Goal: Information Seeking & Learning: Learn about a topic

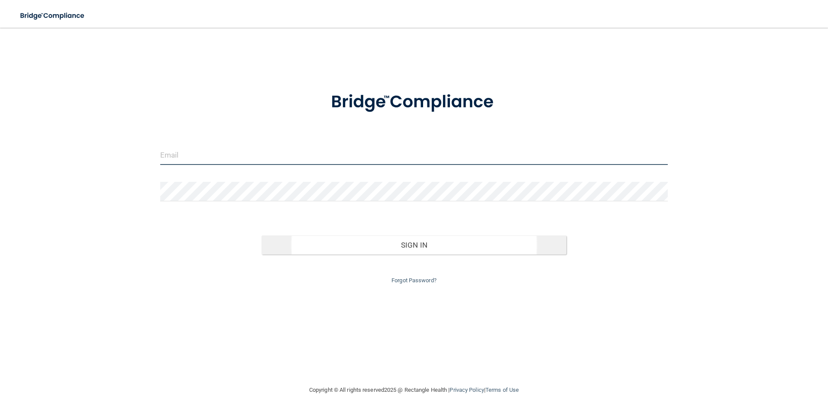
type input "[EMAIL_ADDRESS][DOMAIN_NAME]"
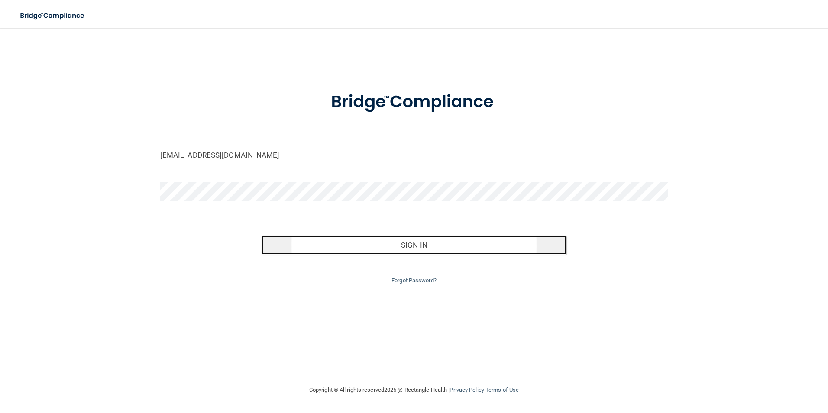
click at [415, 243] on button "Sign In" at bounding box center [414, 245] width 305 height 19
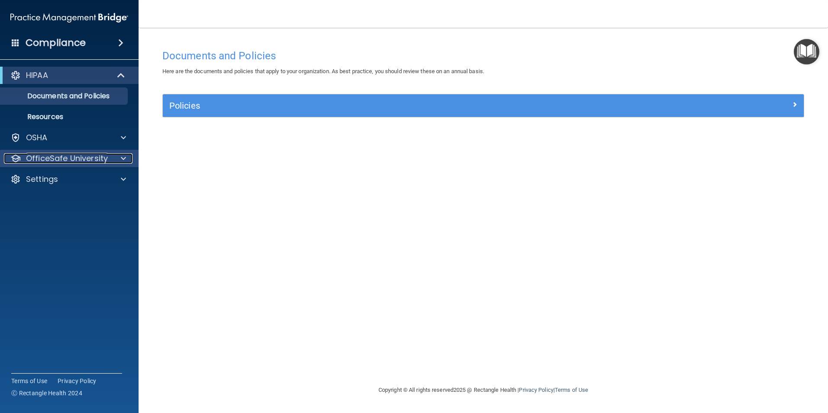
click at [80, 158] on p "OfficeSafe University" at bounding box center [67, 158] width 82 height 10
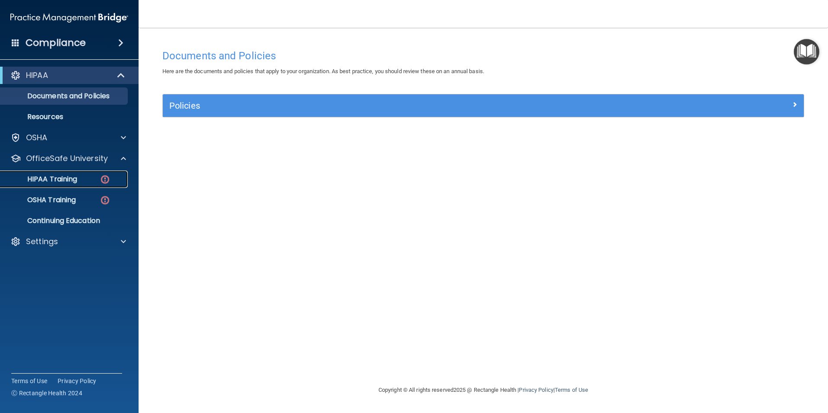
click at [57, 179] on p "HIPAA Training" at bounding box center [41, 179] width 71 height 9
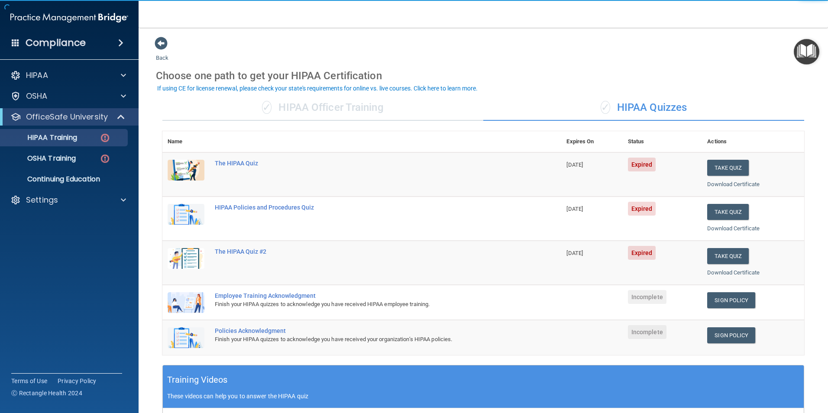
click at [287, 103] on div "✓ HIPAA Officer Training" at bounding box center [322, 108] width 321 height 26
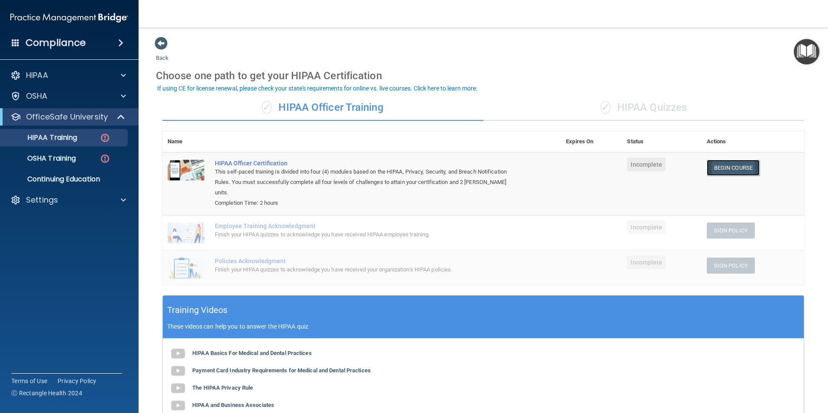
click at [730, 167] on link "Begin Course" at bounding box center [733, 168] width 53 height 16
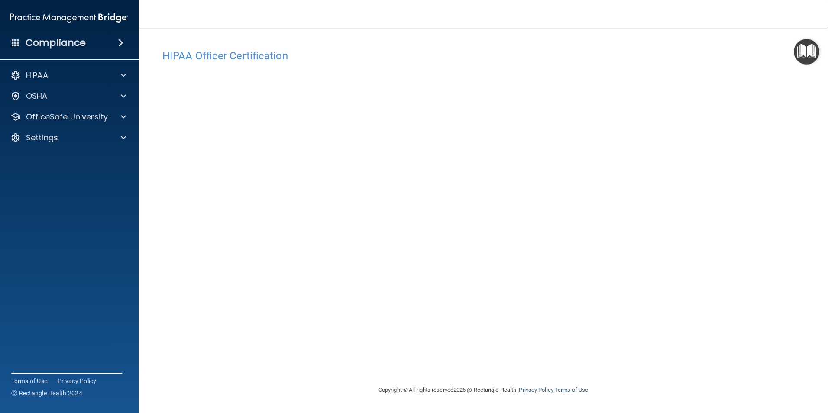
click at [354, 372] on div "HIPAA Officer Certification This course doesn’t expire until . Are you sure you…" at bounding box center [483, 215] width 655 height 340
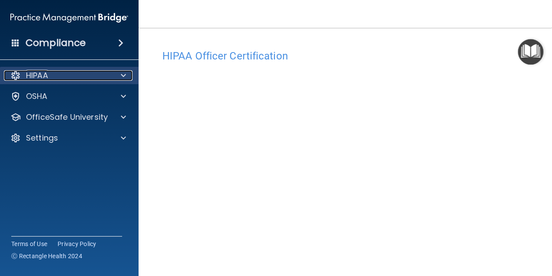
click at [123, 75] on span at bounding box center [123, 75] width 5 height 10
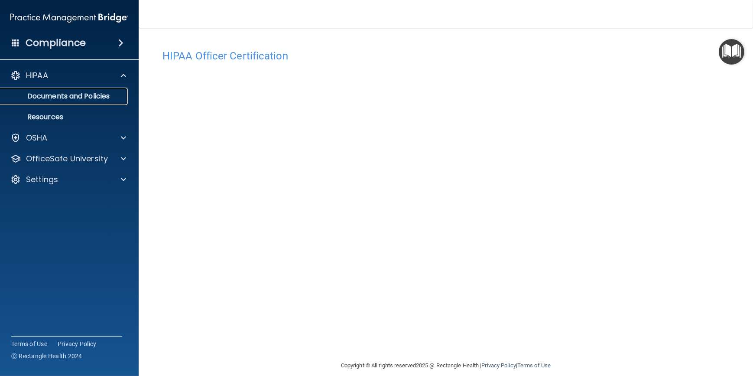
click at [81, 96] on p "Documents and Policies" at bounding box center [65, 96] width 118 height 9
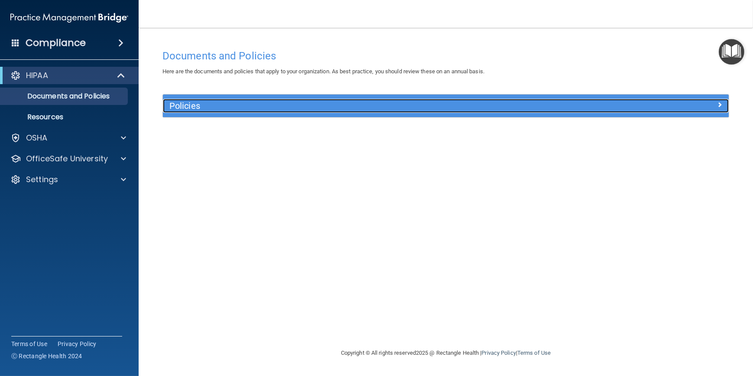
click at [721, 104] on span at bounding box center [719, 104] width 5 height 10
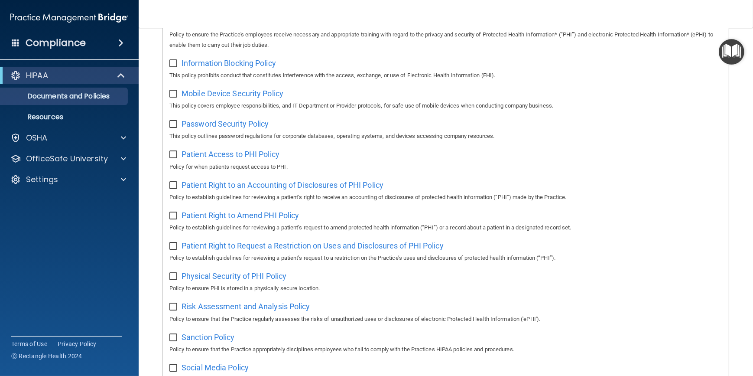
scroll to position [394, 0]
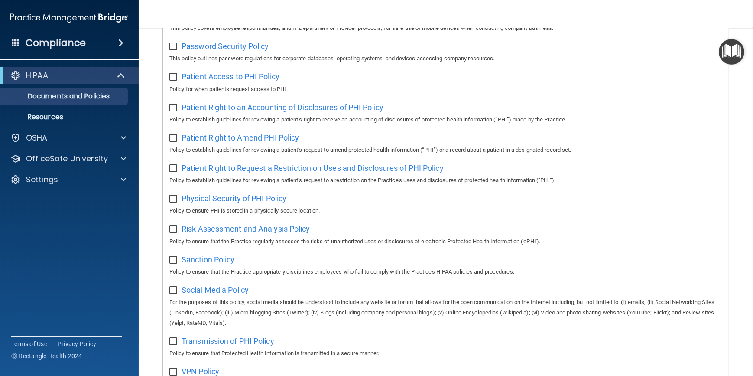
click at [275, 230] on span "Risk Assessment and Analysis Policy" at bounding box center [246, 228] width 129 height 9
click at [119, 159] on div at bounding box center [122, 158] width 22 height 10
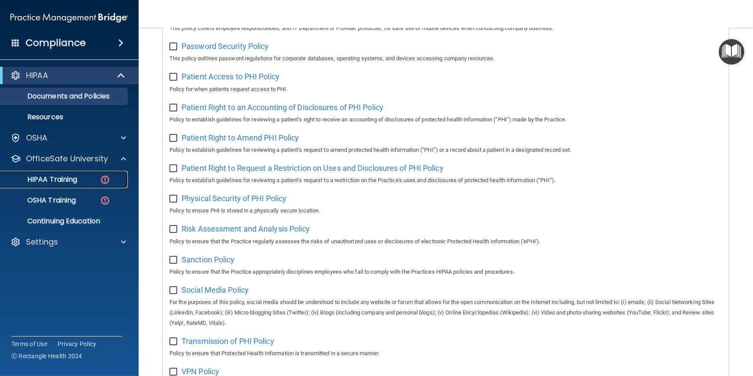
click at [84, 176] on div "HIPAA Training" at bounding box center [65, 179] width 118 height 9
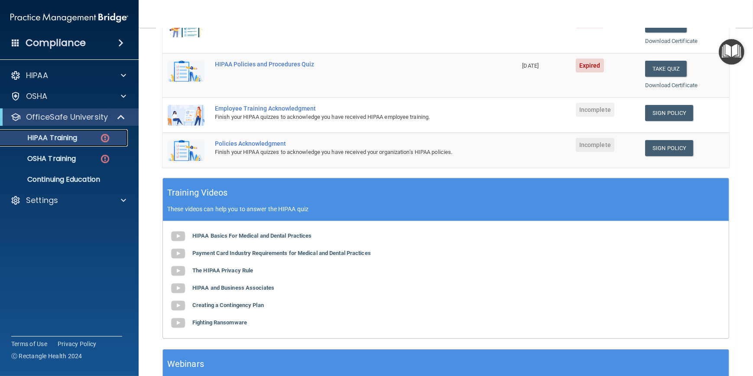
scroll to position [21, 0]
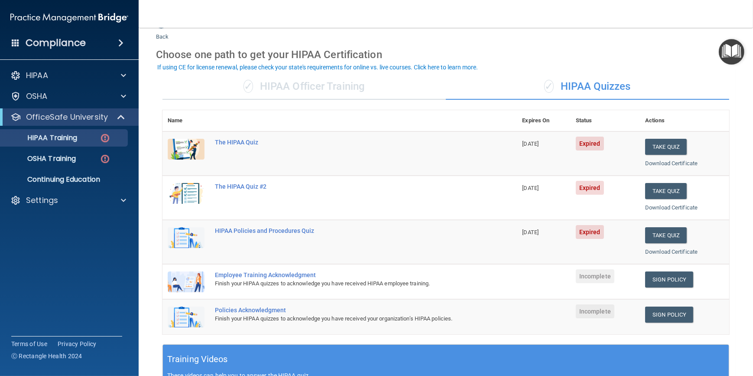
click at [298, 84] on div "✓ HIPAA Officer Training" at bounding box center [303, 87] width 283 height 26
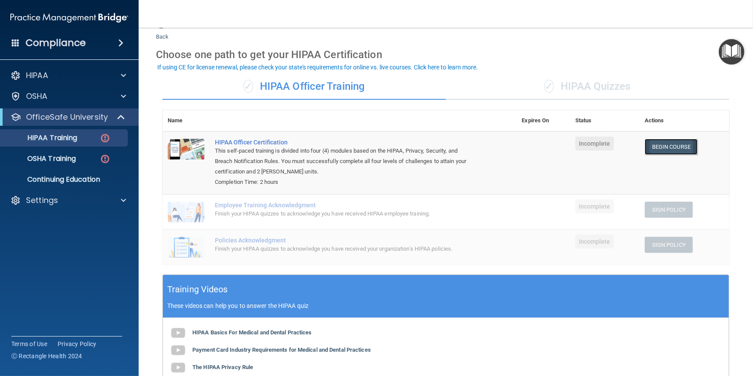
click at [654, 150] on link "Begin Course" at bounding box center [671, 147] width 53 height 16
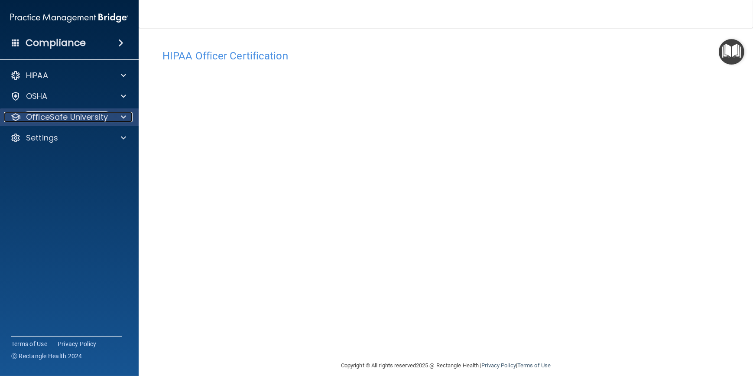
click at [114, 117] on div at bounding box center [122, 117] width 22 height 10
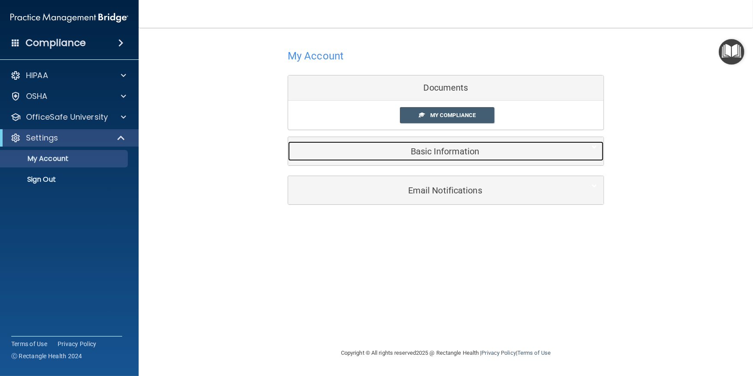
click at [450, 153] on h5 "Basic Information" at bounding box center [433, 151] width 276 height 10
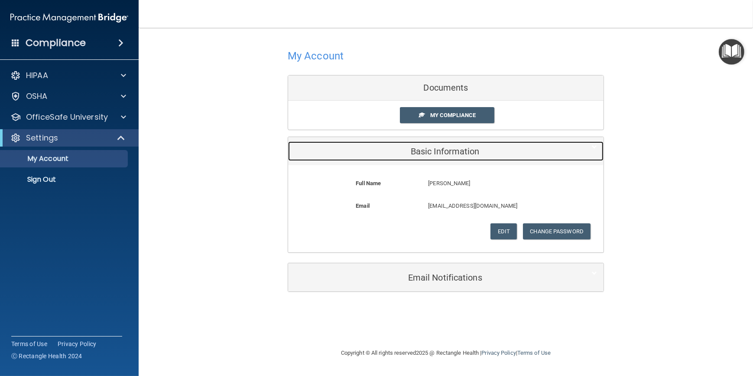
click at [449, 153] on h5 "Basic Information" at bounding box center [433, 151] width 276 height 10
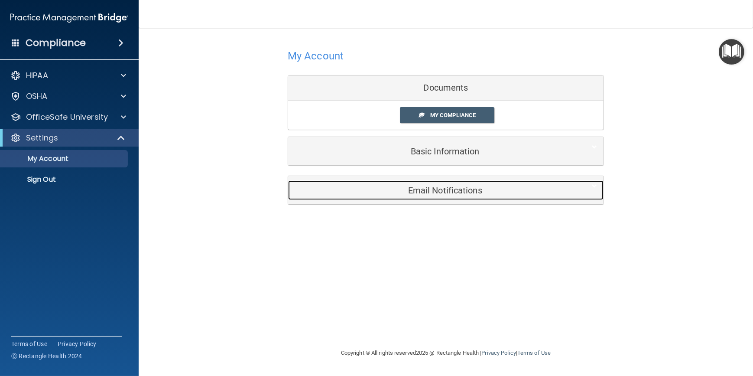
click at [444, 189] on h5 "Email Notifications" at bounding box center [433, 190] width 276 height 10
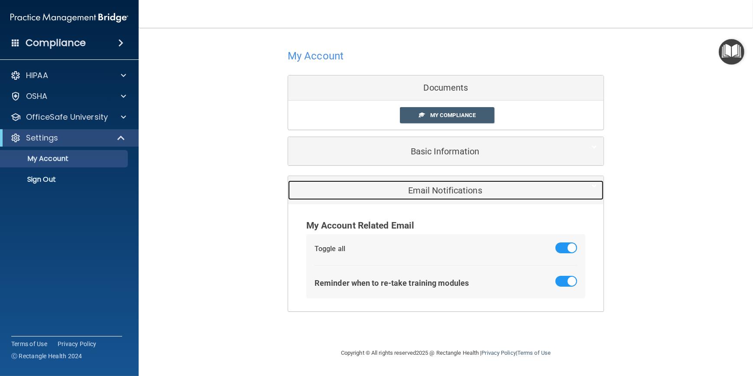
click at [444, 189] on h5 "Email Notifications" at bounding box center [433, 190] width 276 height 10
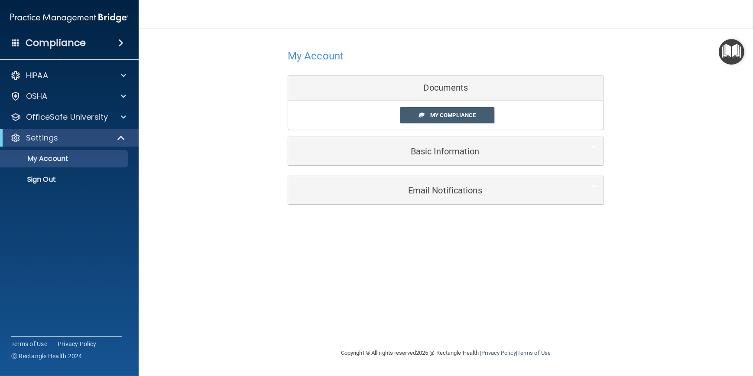
click at [728, 54] on img "Open Resource Center" at bounding box center [732, 52] width 26 height 26
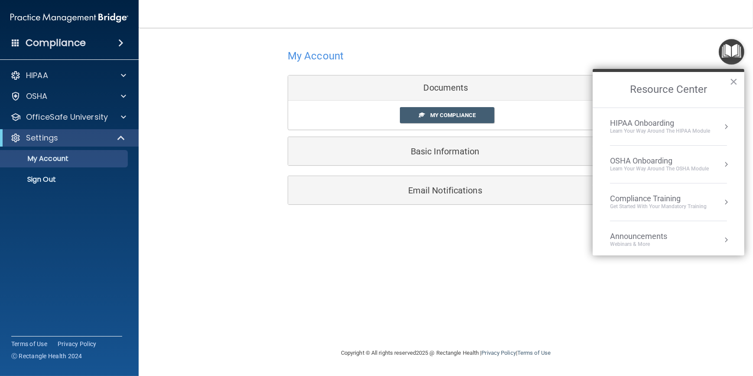
click at [577, 60] on div at bounding box center [446, 55] width 316 height 21
click at [463, 115] on span "My Compliance" at bounding box center [452, 115] width 45 height 6
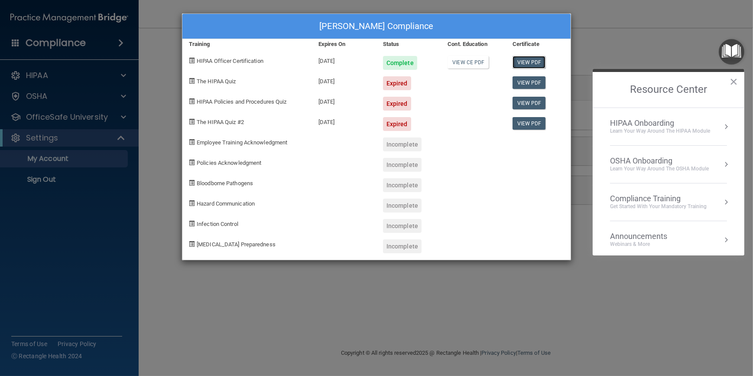
click at [523, 61] on link "View PDF" at bounding box center [529, 62] width 33 height 13
click at [477, 62] on link "View CE PDF" at bounding box center [468, 62] width 41 height 13
click at [403, 322] on div "[PERSON_NAME] Compliance Training Expires On Status Cont. Education Certificate…" at bounding box center [376, 188] width 753 height 376
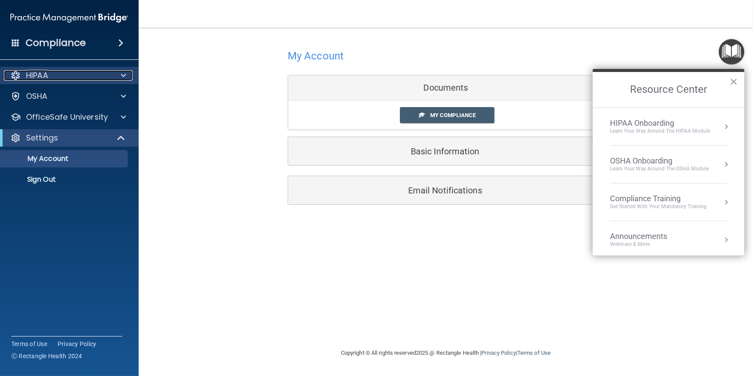
click at [126, 74] on span at bounding box center [123, 75] width 5 height 10
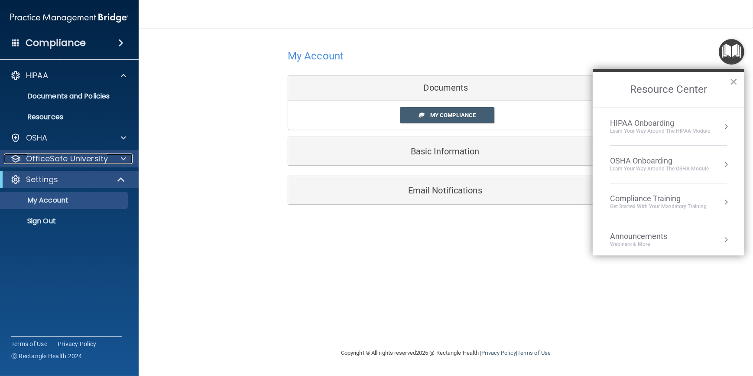
click at [122, 160] on span at bounding box center [123, 158] width 5 height 10
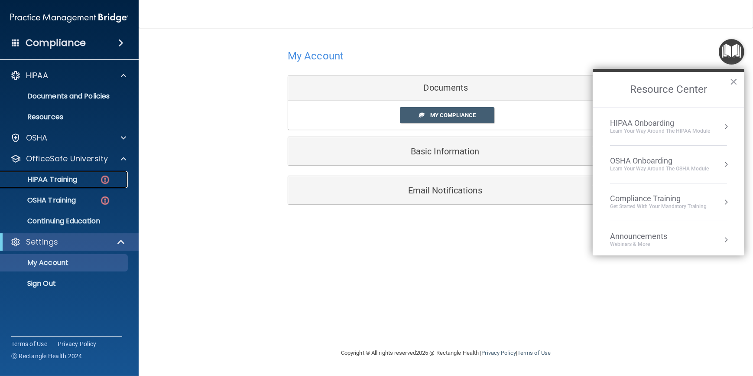
click at [65, 178] on p "HIPAA Training" at bounding box center [41, 179] width 71 height 9
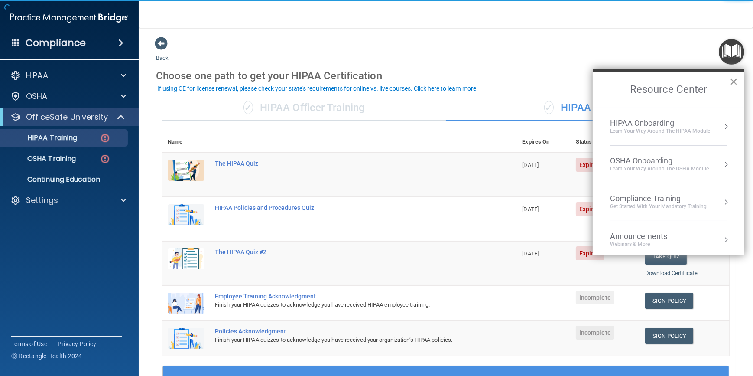
click at [732, 77] on button "×" at bounding box center [734, 82] width 8 height 14
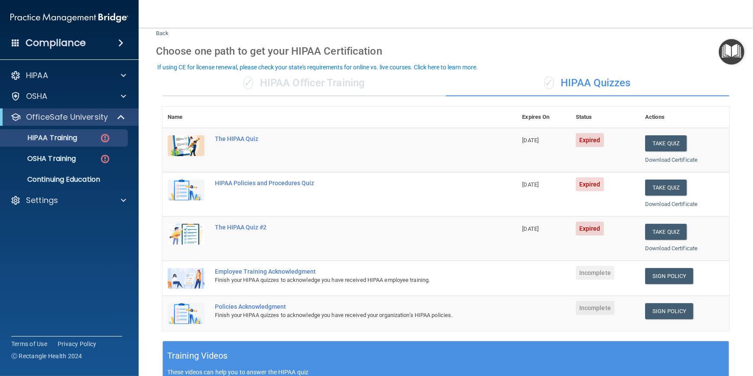
scroll to position [21, 0]
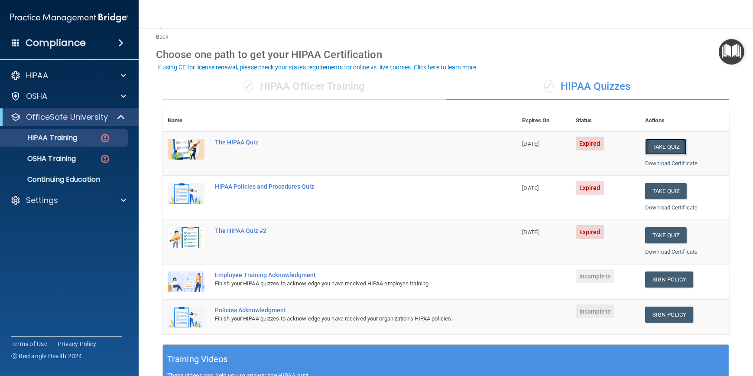
click at [646, 146] on button "Take Quiz" at bounding box center [666, 147] width 42 height 16
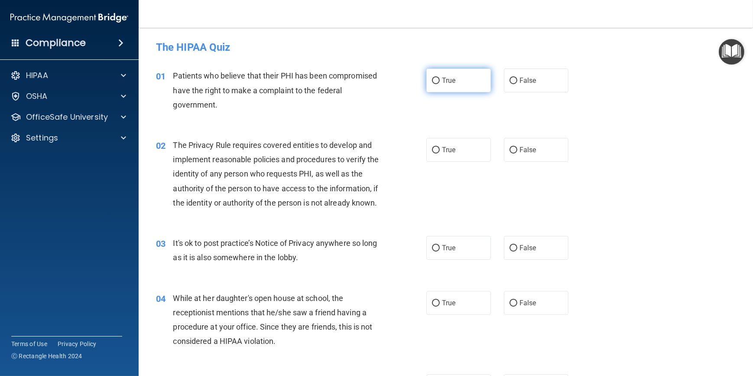
click at [455, 83] on label "True" at bounding box center [458, 80] width 65 height 24
click at [440, 83] on input "True" at bounding box center [436, 81] width 8 height 6
radio input "true"
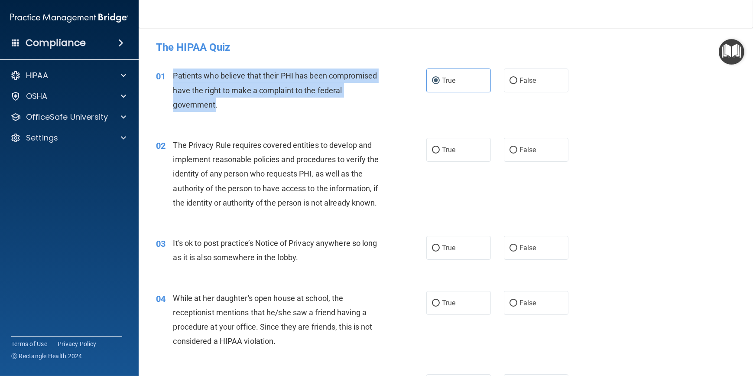
drag, startPoint x: 242, startPoint y: 104, endPoint x: 173, endPoint y: 82, distance: 72.2
click at [173, 82] on div "Patients who believe that their PHI has been compromised have the right to make…" at bounding box center [279, 89] width 213 height 43
copy span "Patients who believe that their PHI has been compromised have the right to make…"
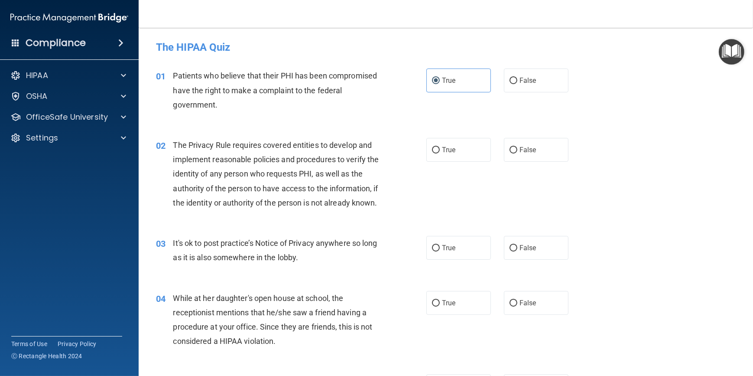
click at [281, 148] on span "The Privacy Rule requires covered entities to develop and implement reasonable …" at bounding box center [276, 173] width 206 height 67
click at [433, 149] on input "True" at bounding box center [436, 150] width 8 height 6
radio input "true"
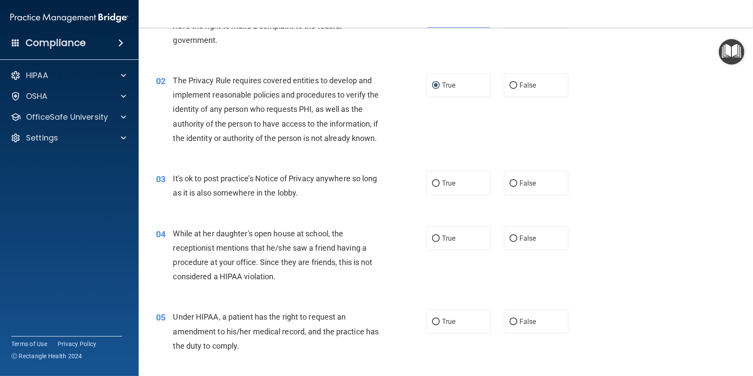
scroll to position [78, 0]
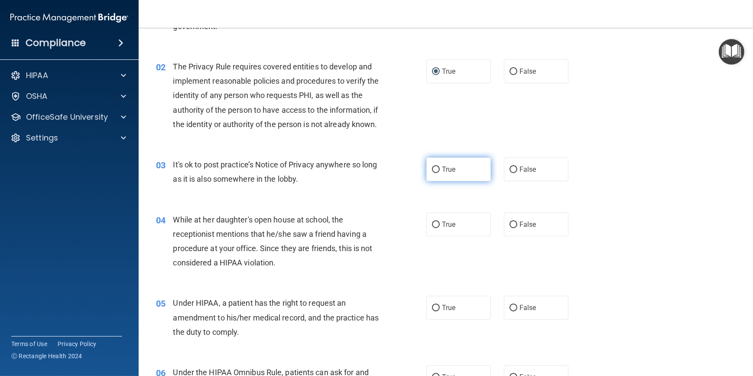
click at [455, 181] on label "True" at bounding box center [458, 169] width 65 height 24
click at [440, 173] on input "True" at bounding box center [436, 169] width 8 height 6
radio input "true"
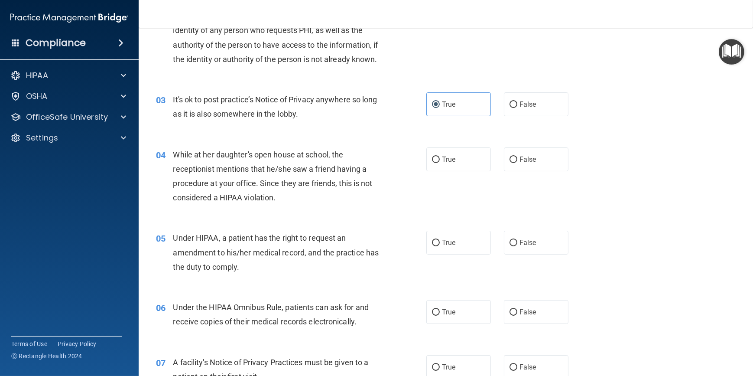
scroll to position [157, 0]
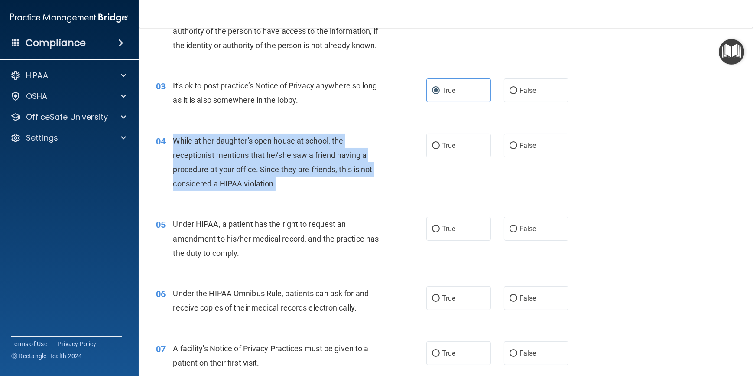
drag, startPoint x: 280, startPoint y: 198, endPoint x: 168, endPoint y: 156, distance: 119.7
click at [168, 156] on div "04 While at her daughter's open house at school, the receptionist mentions that…" at bounding box center [291, 164] width 296 height 62
copy div "While at her daughter's open house at school, the receptionist mentions that he…"
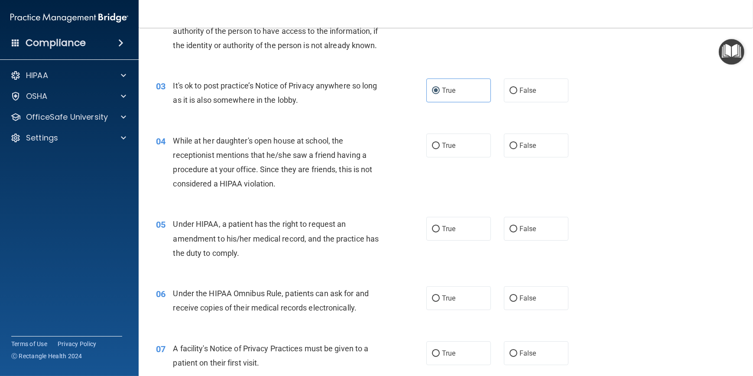
click at [513, 144] on div "04 While at her daughter's open house at school, the receptionist mentions that…" at bounding box center [445, 165] width 593 height 84
click at [520, 149] on span "False" at bounding box center [528, 145] width 17 height 8
click at [516, 149] on input "False" at bounding box center [514, 146] width 8 height 6
radio input "true"
click at [442, 233] on span "True" at bounding box center [448, 228] width 13 height 8
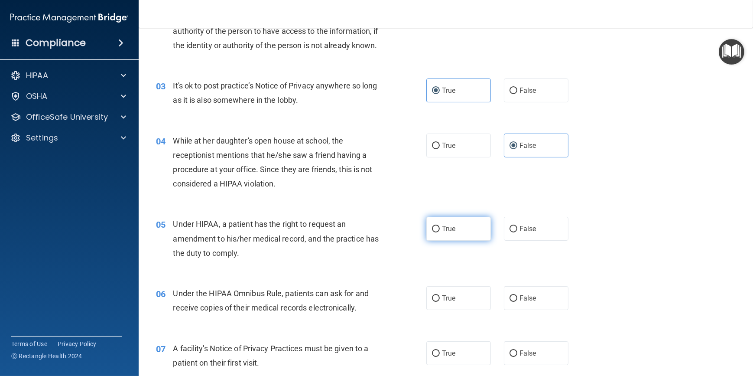
click at [440, 232] on input "True" at bounding box center [436, 229] width 8 height 6
radio input "true"
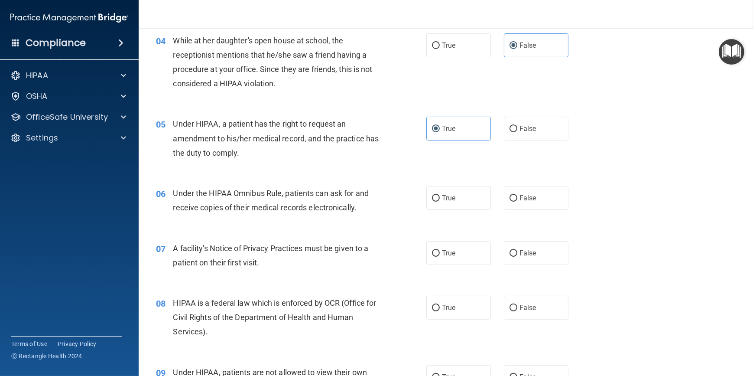
scroll to position [276, 0]
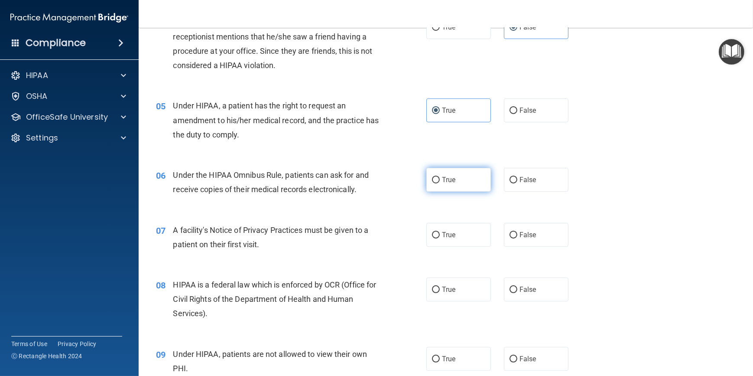
click at [443, 184] on span "True" at bounding box center [448, 179] width 13 height 8
click at [440, 183] on input "True" at bounding box center [436, 180] width 8 height 6
radio input "true"
click at [446, 239] on label "True" at bounding box center [458, 235] width 65 height 24
click at [440, 238] on input "True" at bounding box center [436, 235] width 8 height 6
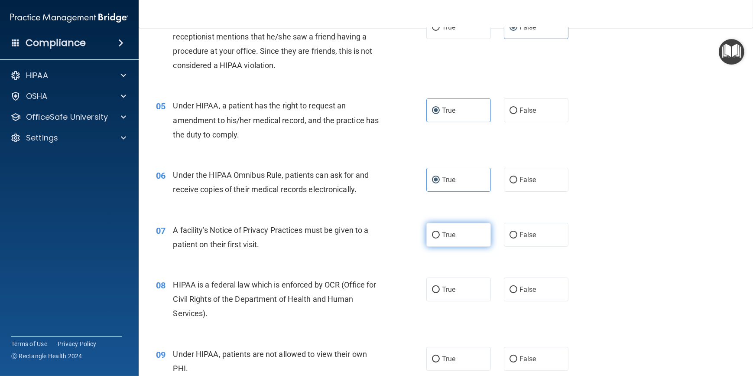
radio input "true"
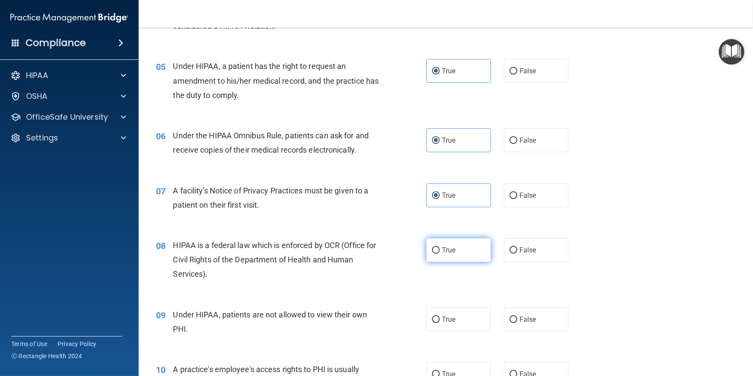
click at [452, 254] on span "True" at bounding box center [448, 250] width 13 height 8
click at [440, 253] on input "True" at bounding box center [436, 250] width 8 height 6
radio input "true"
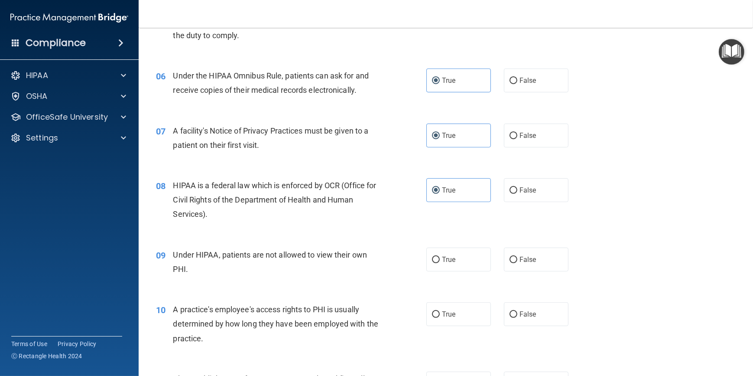
scroll to position [394, 0]
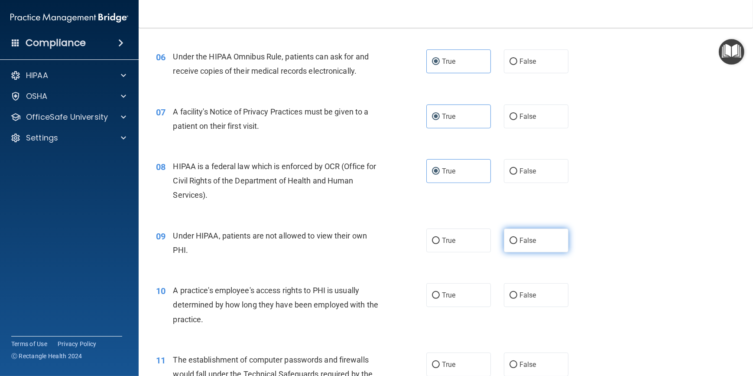
click at [546, 252] on label "False" at bounding box center [536, 240] width 65 height 24
click at [517, 244] on input "False" at bounding box center [514, 240] width 8 height 6
radio input "true"
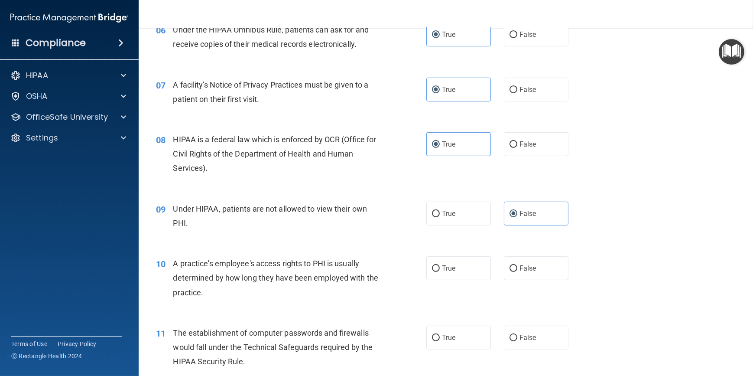
scroll to position [472, 0]
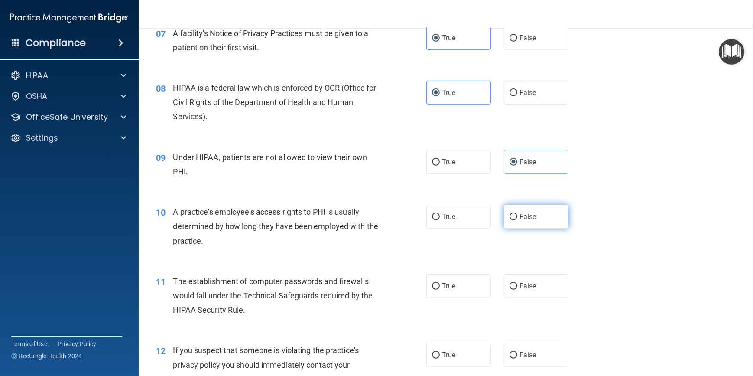
click at [533, 228] on label "False" at bounding box center [536, 217] width 65 height 24
click at [517, 220] on input "False" at bounding box center [514, 217] width 8 height 6
radio input "true"
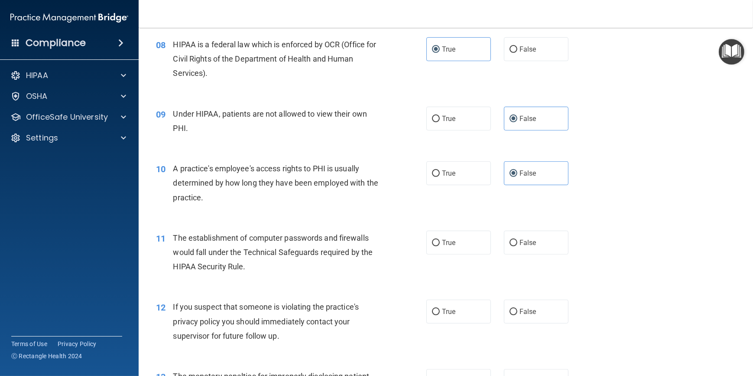
scroll to position [551, 0]
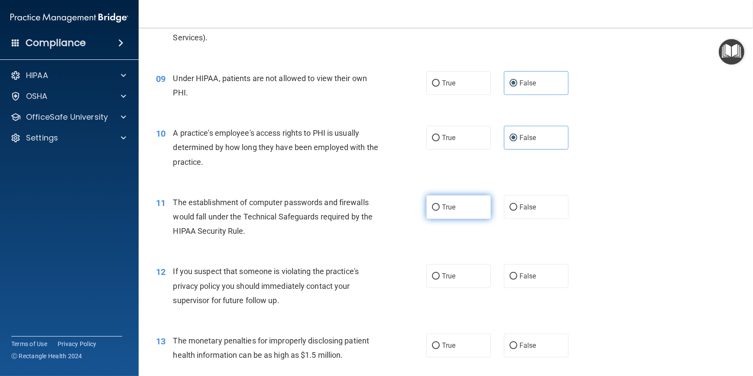
click at [437, 219] on label "True" at bounding box center [458, 207] width 65 height 24
click at [437, 211] on input "True" at bounding box center [436, 207] width 8 height 6
radio input "true"
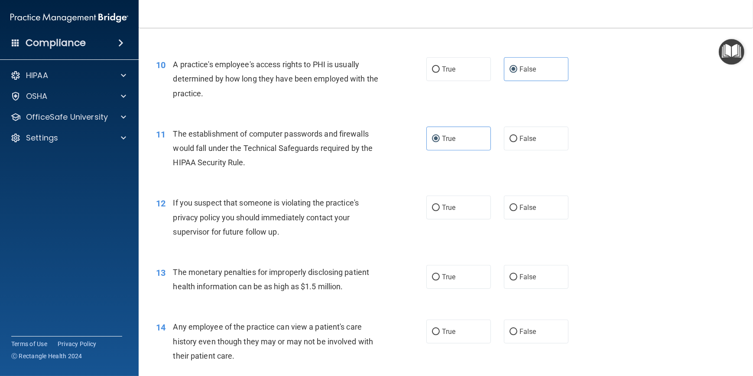
scroll to position [630, 0]
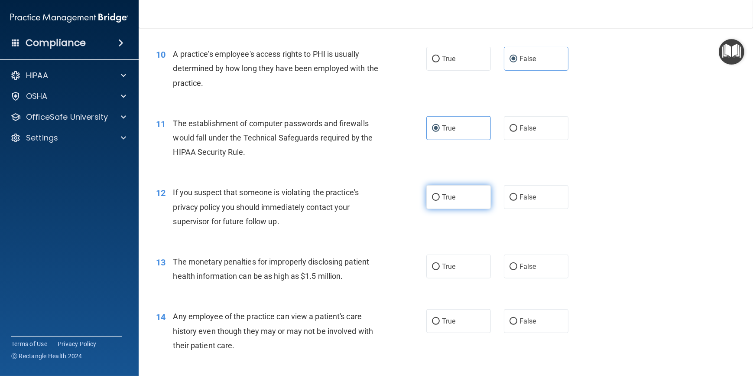
click at [450, 201] on span "True" at bounding box center [448, 197] width 13 height 8
click at [440, 201] on input "True" at bounding box center [436, 197] width 8 height 6
radio input "true"
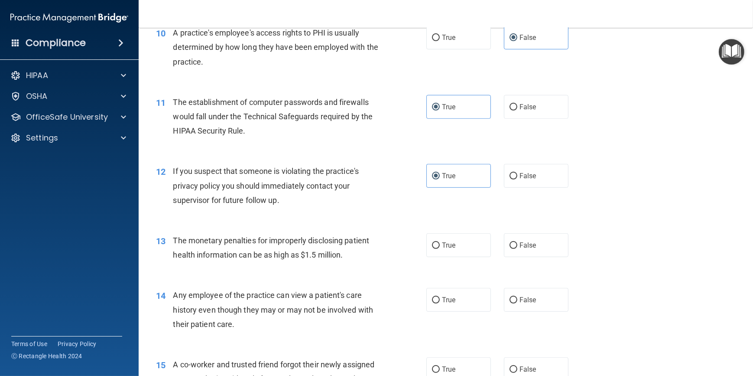
scroll to position [669, 0]
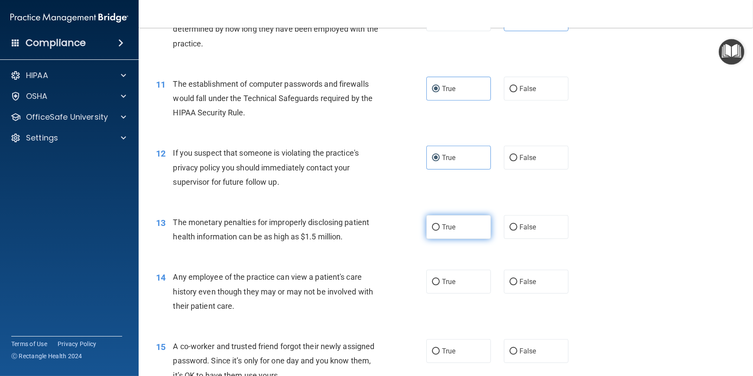
click at [436, 237] on label "True" at bounding box center [458, 227] width 65 height 24
click at [436, 231] on input "True" at bounding box center [436, 227] width 8 height 6
radio input "true"
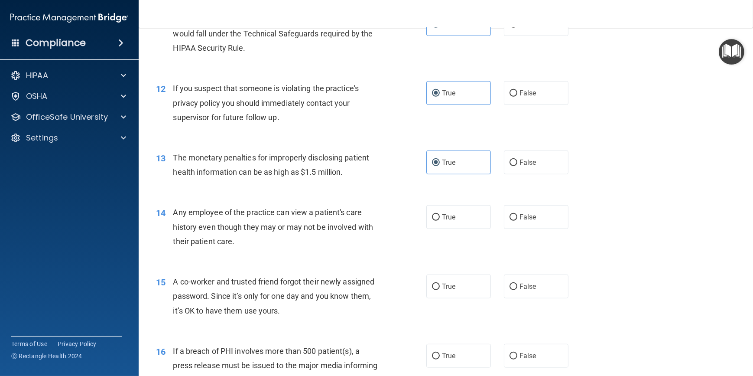
scroll to position [748, 0]
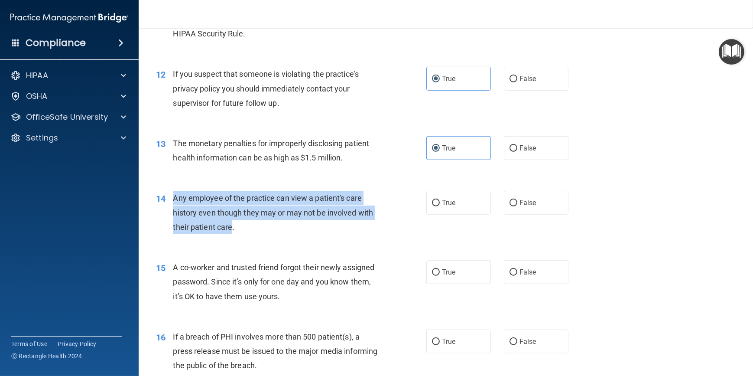
drag, startPoint x: 231, startPoint y: 242, endPoint x: 173, endPoint y: 212, distance: 65.3
click at [173, 212] on span "Any employee of the practice can view a patient's care history even though they…" at bounding box center [273, 212] width 200 height 38
copy span "Any employee of the practice can view a patient's care history even though they…"
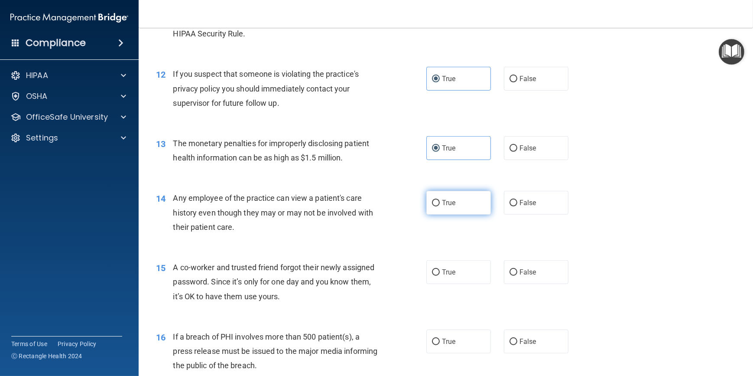
click at [442, 207] on span "True" at bounding box center [448, 202] width 13 height 8
click at [440, 206] on input "True" at bounding box center [436, 203] width 8 height 6
radio input "true"
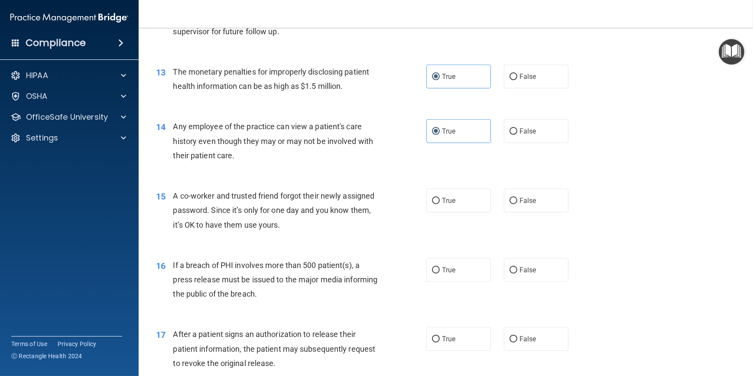
scroll to position [827, 0]
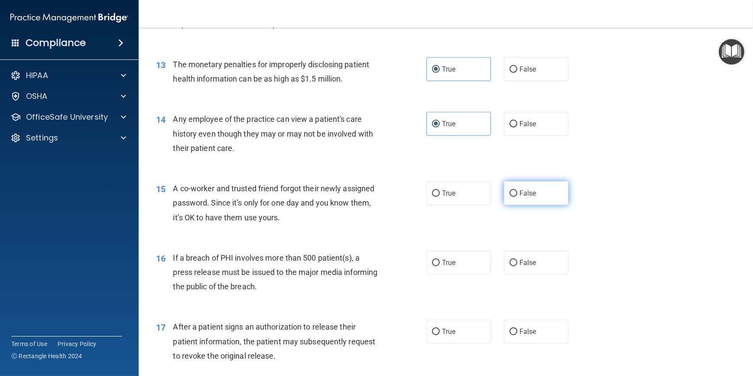
click at [520, 197] on span "False" at bounding box center [528, 193] width 17 height 8
click at [516, 197] on input "False" at bounding box center [514, 193] width 8 height 6
radio input "true"
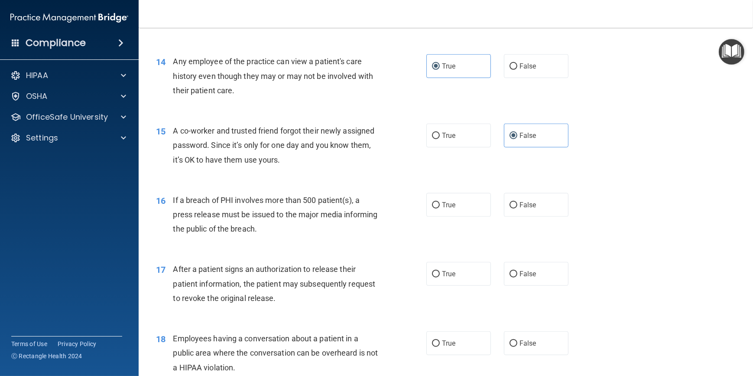
scroll to position [906, 0]
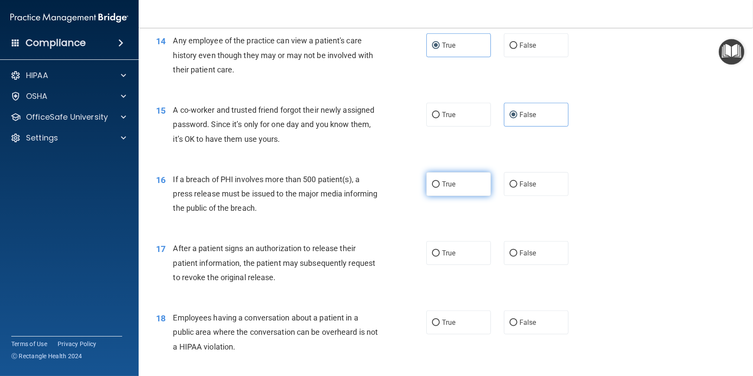
click at [437, 195] on label "True" at bounding box center [458, 184] width 65 height 24
click at [437, 188] on input "True" at bounding box center [436, 184] width 8 height 6
radio input "true"
click at [442, 257] on span "True" at bounding box center [448, 253] width 13 height 8
click at [439, 257] on input "True" at bounding box center [436, 253] width 8 height 6
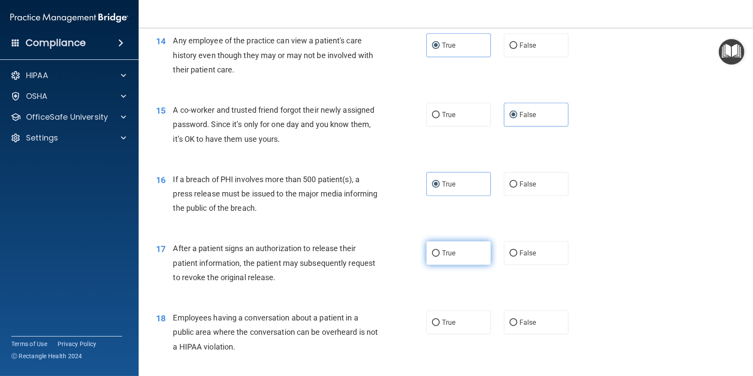
radio input "true"
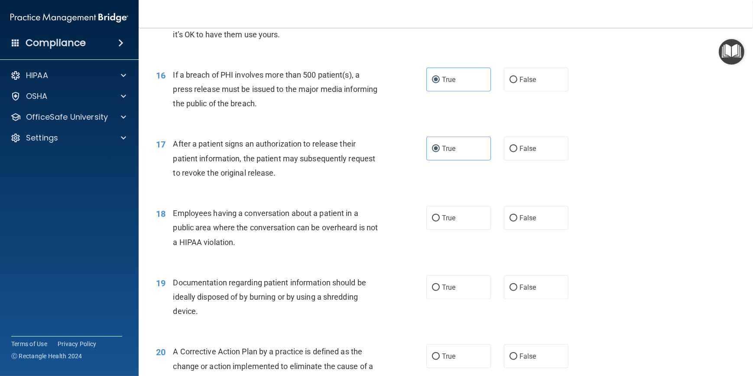
scroll to position [1024, 0]
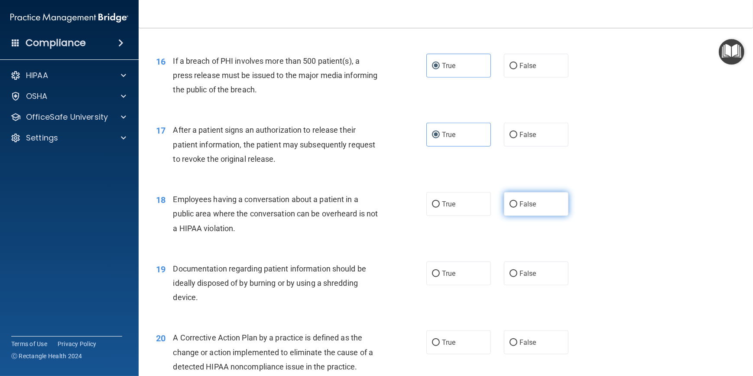
click at [525, 208] on span "False" at bounding box center [528, 204] width 17 height 8
click at [517, 208] on input "False" at bounding box center [514, 204] width 8 height 6
radio input "true"
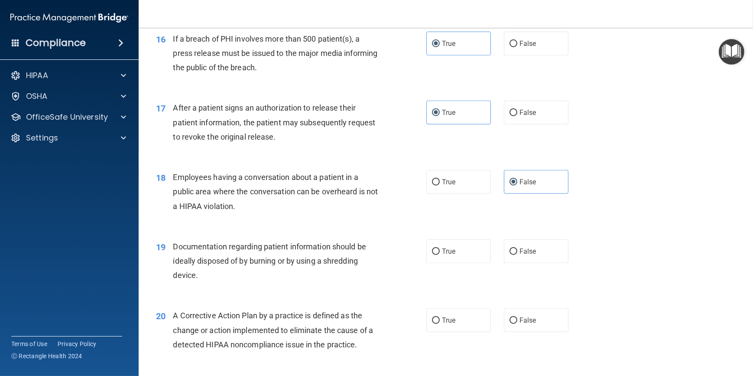
scroll to position [1063, 0]
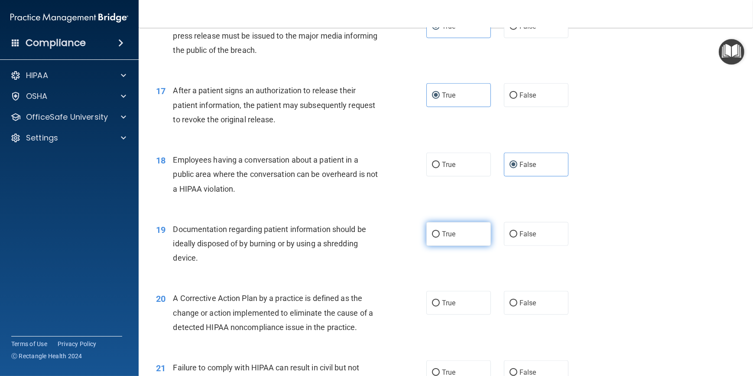
click at [436, 246] on label "True" at bounding box center [458, 234] width 65 height 24
click at [436, 237] on input "True" at bounding box center [436, 234] width 8 height 6
radio input "true"
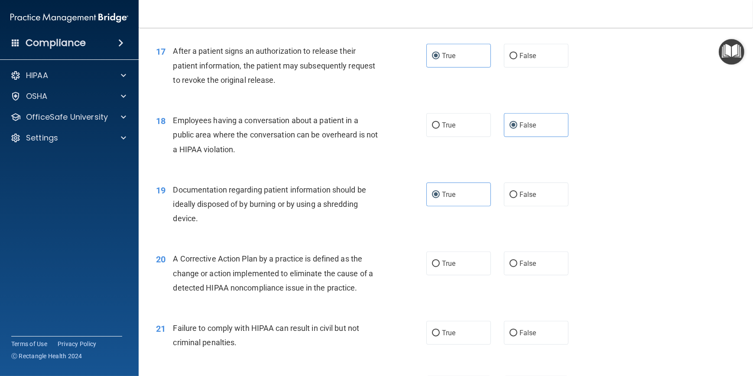
scroll to position [1142, 0]
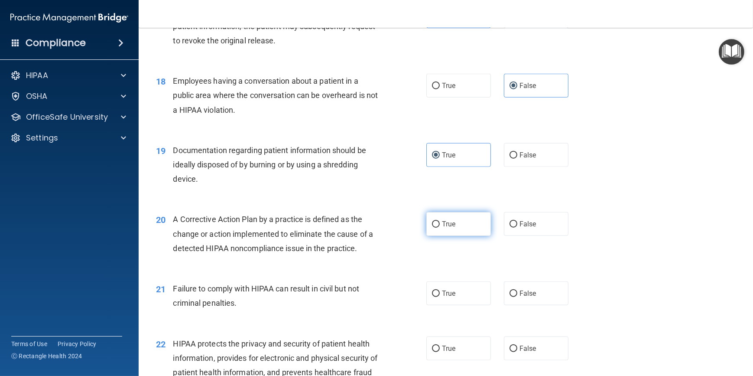
click at [450, 228] on span "True" at bounding box center [448, 224] width 13 height 8
click at [440, 227] on input "True" at bounding box center [436, 224] width 8 height 6
radio input "true"
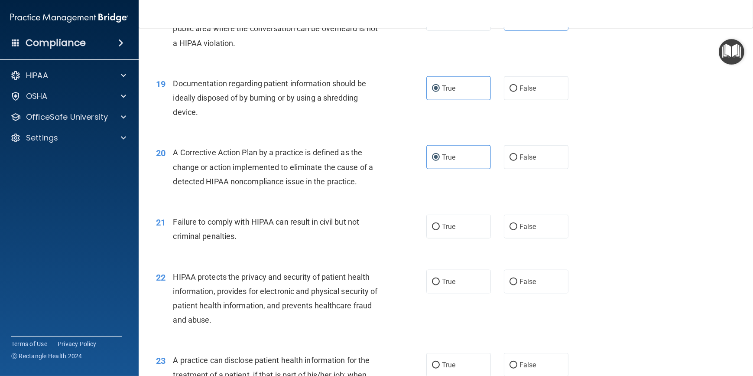
scroll to position [1221, 0]
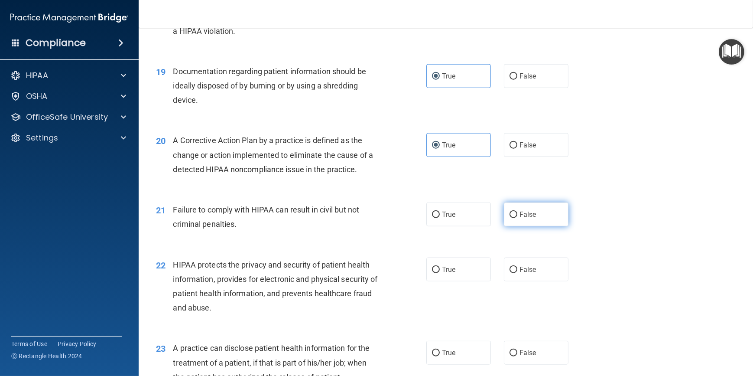
click at [541, 226] on label "False" at bounding box center [536, 214] width 65 height 24
click at [517, 218] on input "False" at bounding box center [514, 214] width 8 height 6
radio input "true"
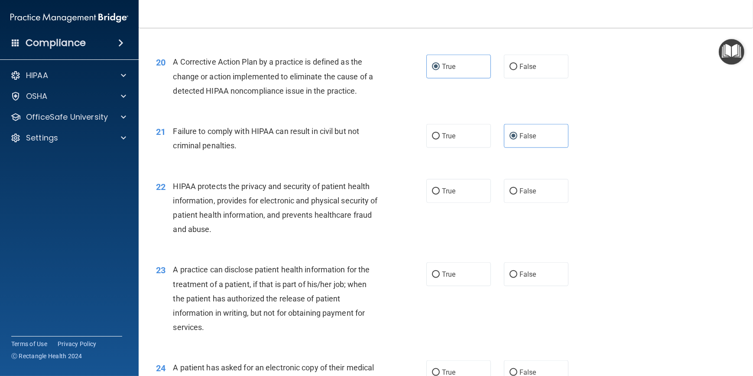
scroll to position [1300, 0]
click at [448, 202] on label "True" at bounding box center [458, 191] width 65 height 24
click at [440, 194] on input "True" at bounding box center [436, 191] width 8 height 6
radio input "true"
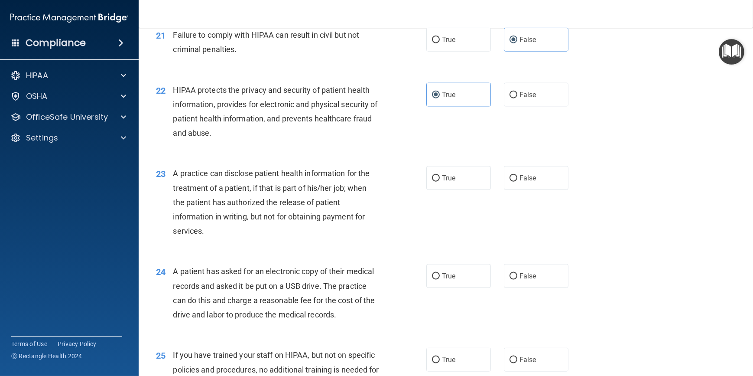
scroll to position [1395, 0]
click at [540, 191] on label "False" at bounding box center [536, 179] width 65 height 24
click at [517, 182] on input "False" at bounding box center [514, 179] width 8 height 6
radio input "true"
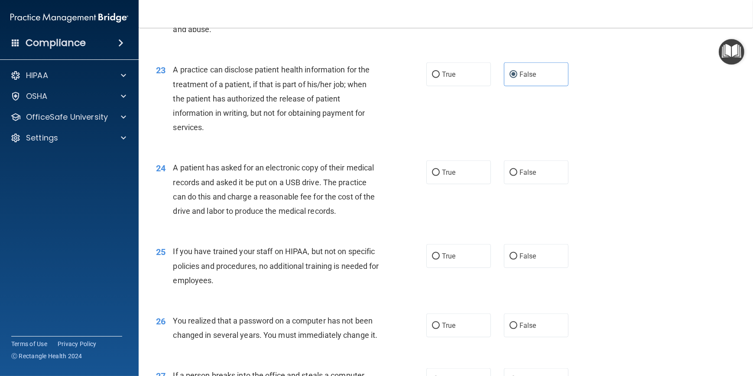
scroll to position [1513, 0]
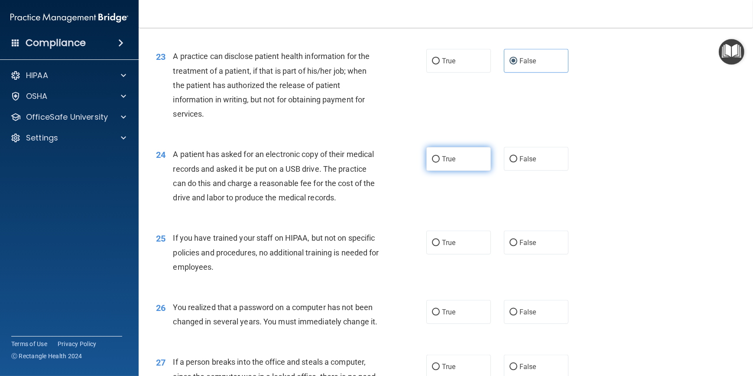
click at [447, 163] on span "True" at bounding box center [448, 159] width 13 height 8
click at [437, 171] on label "True" at bounding box center [458, 159] width 65 height 24
click at [437, 162] on input "True" at bounding box center [436, 159] width 8 height 6
radio input "true"
drag, startPoint x: 521, startPoint y: 260, endPoint x: 515, endPoint y: 262, distance: 5.9
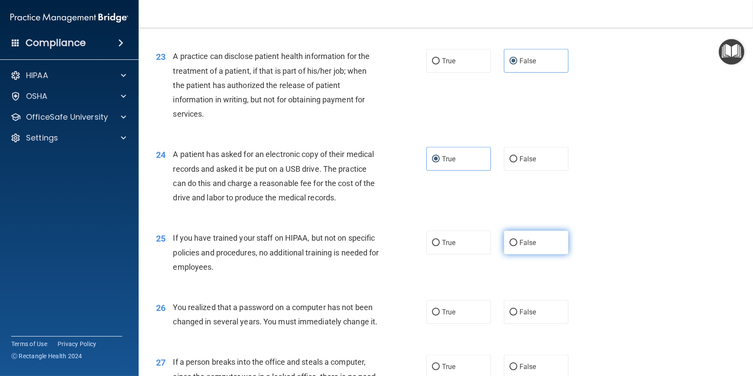
click at [520, 254] on label "False" at bounding box center [536, 243] width 65 height 24
click at [517, 246] on input "False" at bounding box center [514, 243] width 8 height 6
radio input "true"
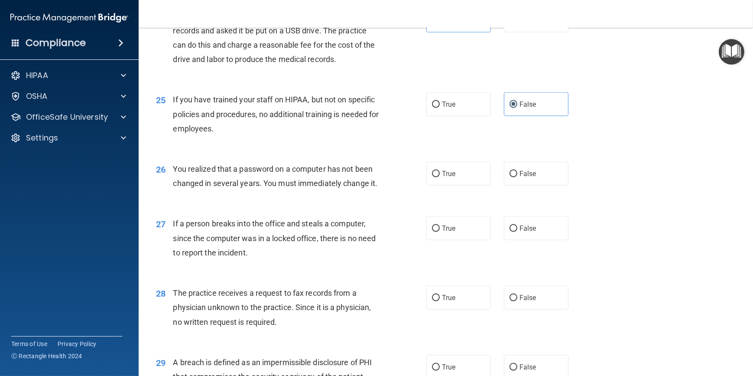
scroll to position [1670, 0]
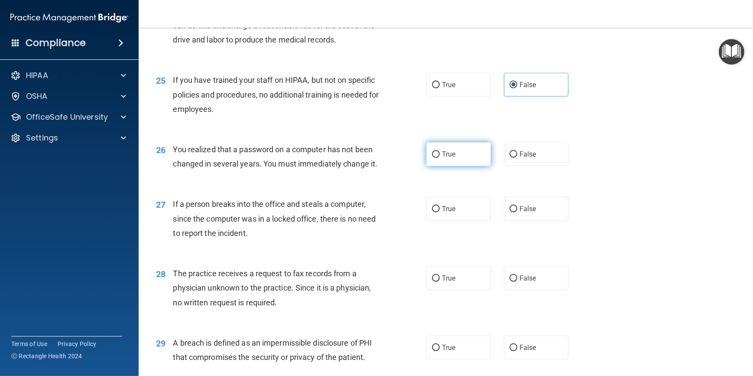
click at [432, 158] on input "True" at bounding box center [436, 154] width 8 height 6
radio input "true"
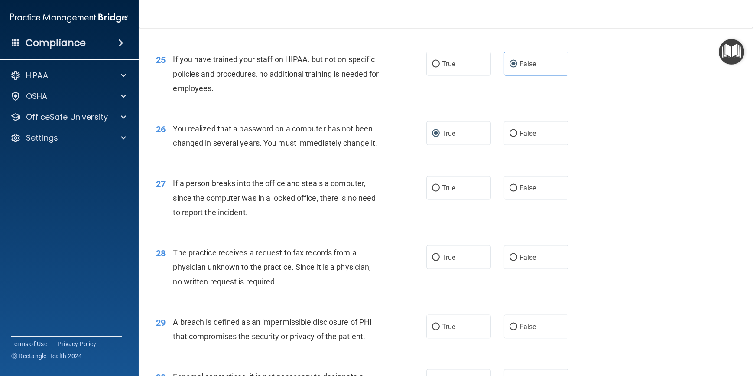
scroll to position [1710, 0]
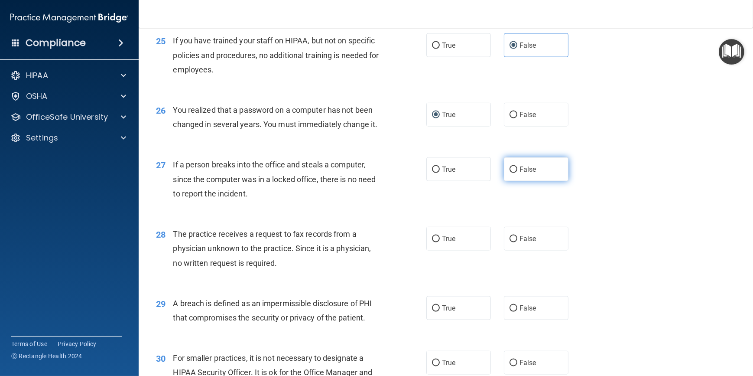
click at [535, 181] on label "False" at bounding box center [536, 169] width 65 height 24
click at [517, 173] on input "False" at bounding box center [514, 169] width 8 height 6
radio input "true"
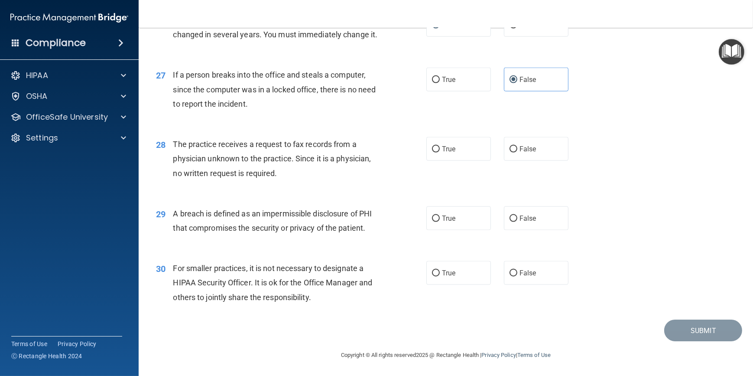
scroll to position [1828, 0]
click at [447, 151] on span "True" at bounding box center [448, 149] width 13 height 8
click at [440, 151] on input "True" at bounding box center [436, 149] width 8 height 6
radio input "true"
click at [447, 214] on span "True" at bounding box center [448, 218] width 13 height 8
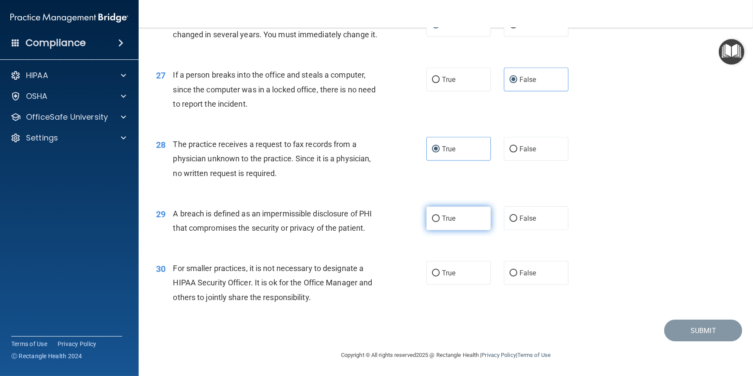
click at [440, 215] on input "True" at bounding box center [436, 218] width 8 height 6
radio input "true"
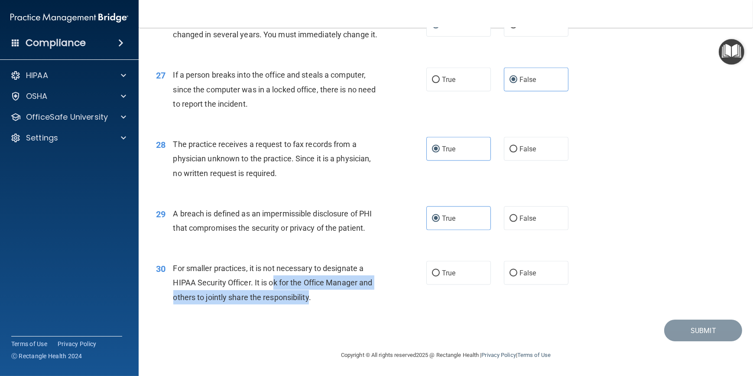
drag, startPoint x: 310, startPoint y: 296, endPoint x: 273, endPoint y: 286, distance: 38.3
click at [273, 286] on span "For smaller practices, it is not necessary to designate a HIPAA Security Office…" at bounding box center [272, 282] width 199 height 38
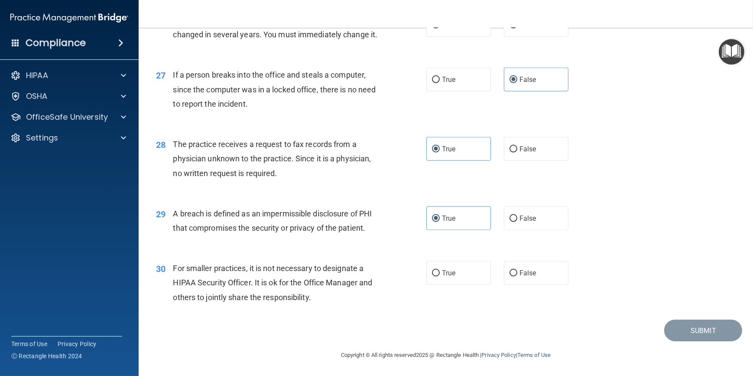
drag, startPoint x: 273, startPoint y: 286, endPoint x: 255, endPoint y: 285, distance: 18.7
click at [255, 285] on span "For smaller practices, it is not necessary to designate a HIPAA Security Office…" at bounding box center [272, 282] width 199 height 38
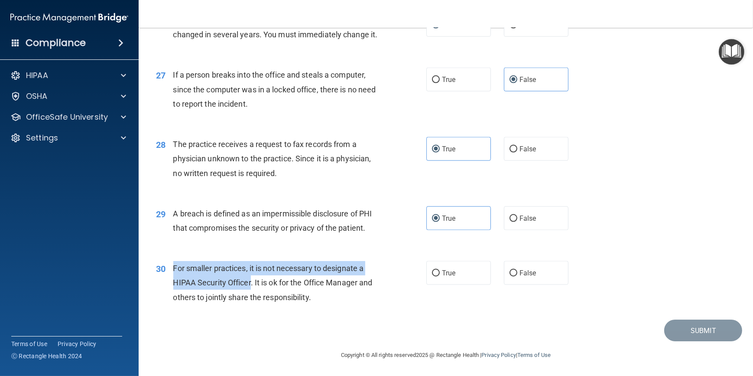
drag, startPoint x: 251, startPoint y: 282, endPoint x: 170, endPoint y: 267, distance: 82.8
click at [170, 267] on div "30 For smaller practices, it is not necessary to designate a HIPAA Security Off…" at bounding box center [291, 285] width 296 height 48
copy div "For smaller practices, it is not necessary to designate a HIPAA Security Officer"
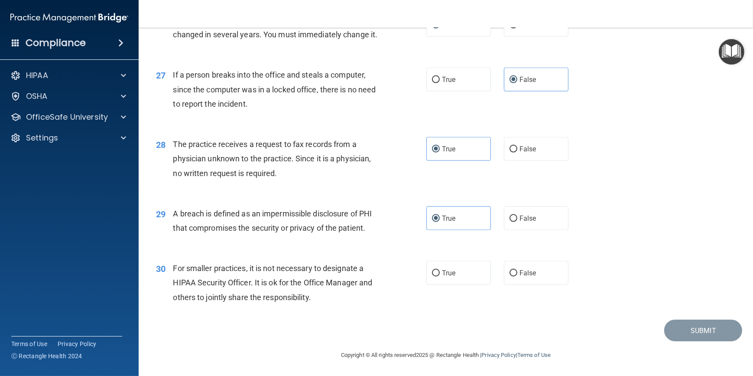
click at [380, 294] on div "For smaller practices, it is not necessary to designate a HIPAA Security Office…" at bounding box center [279, 282] width 213 height 43
click at [513, 266] on label "False" at bounding box center [536, 273] width 65 height 24
click at [513, 270] on input "False" at bounding box center [514, 273] width 8 height 6
radio input "true"
click at [705, 323] on button "Submit" at bounding box center [703, 330] width 78 height 22
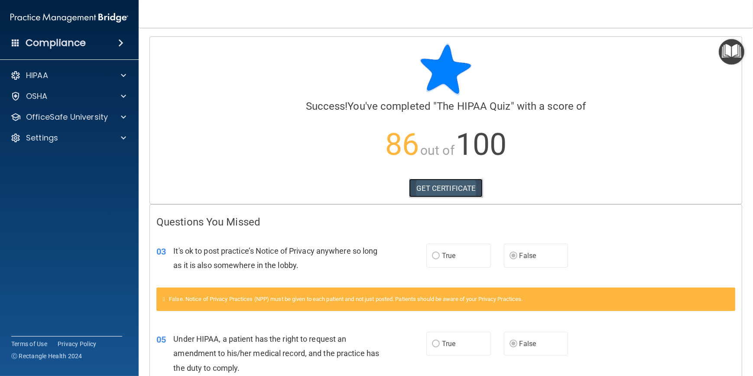
click at [429, 190] on link "GET CERTIFICATE" at bounding box center [446, 188] width 74 height 19
click at [121, 74] on span at bounding box center [123, 75] width 5 height 10
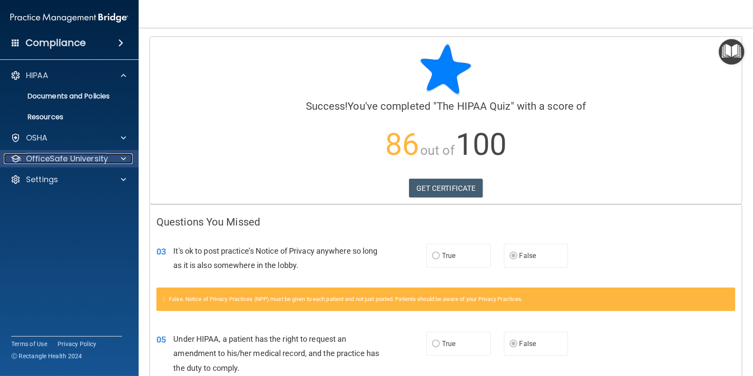
click at [119, 156] on div at bounding box center [122, 158] width 22 height 10
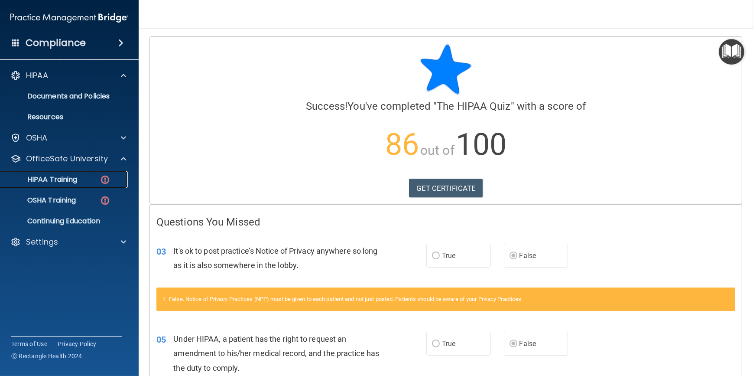
click at [54, 179] on p "HIPAA Training" at bounding box center [41, 179] width 71 height 9
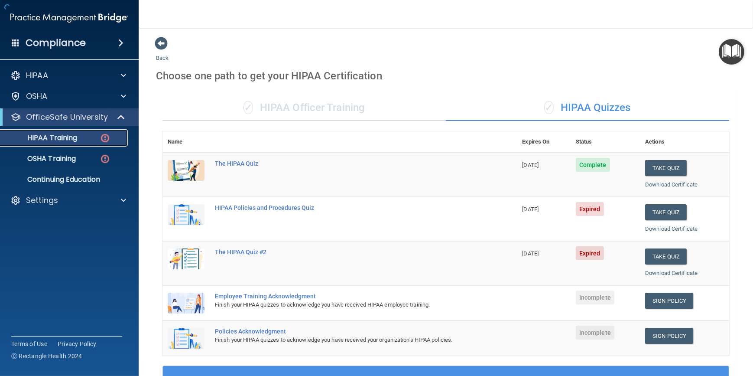
click at [62, 139] on p "HIPAA Training" at bounding box center [41, 137] width 71 height 9
click at [659, 213] on button "Take Quiz" at bounding box center [666, 212] width 42 height 16
